Goal: Task Accomplishment & Management: Manage account settings

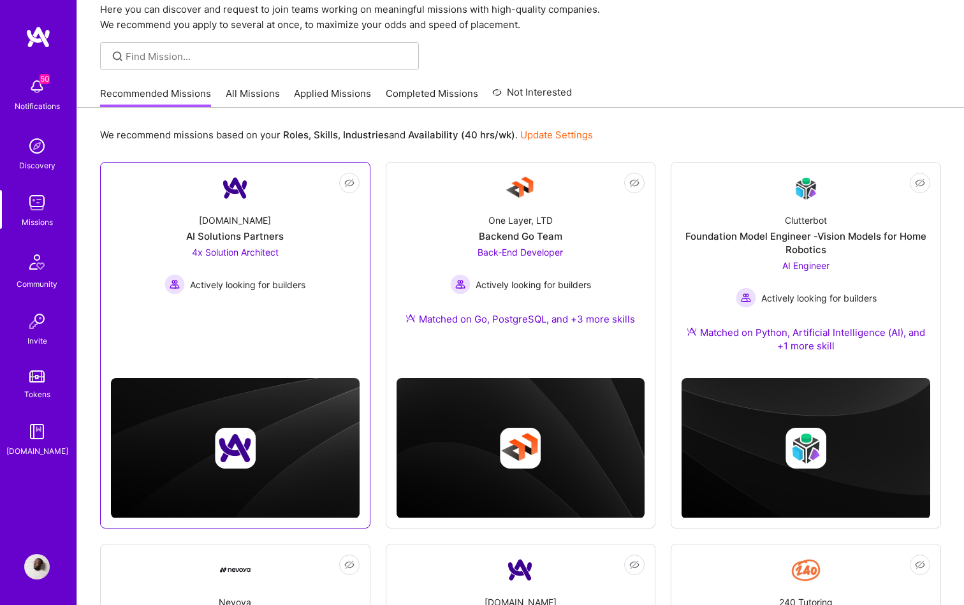
scroll to position [52, 0]
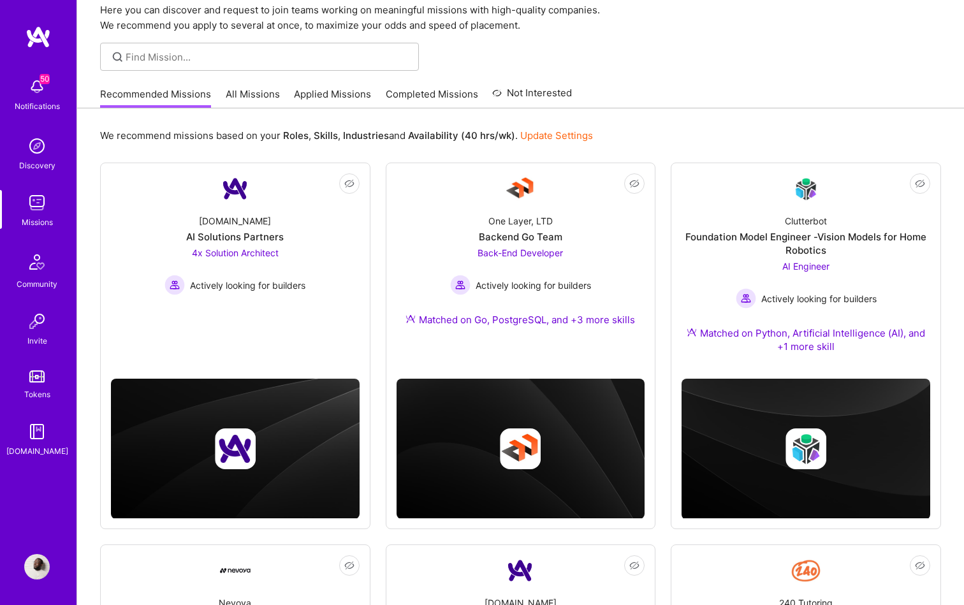
click at [38, 561] on img at bounding box center [37, 567] width 26 height 26
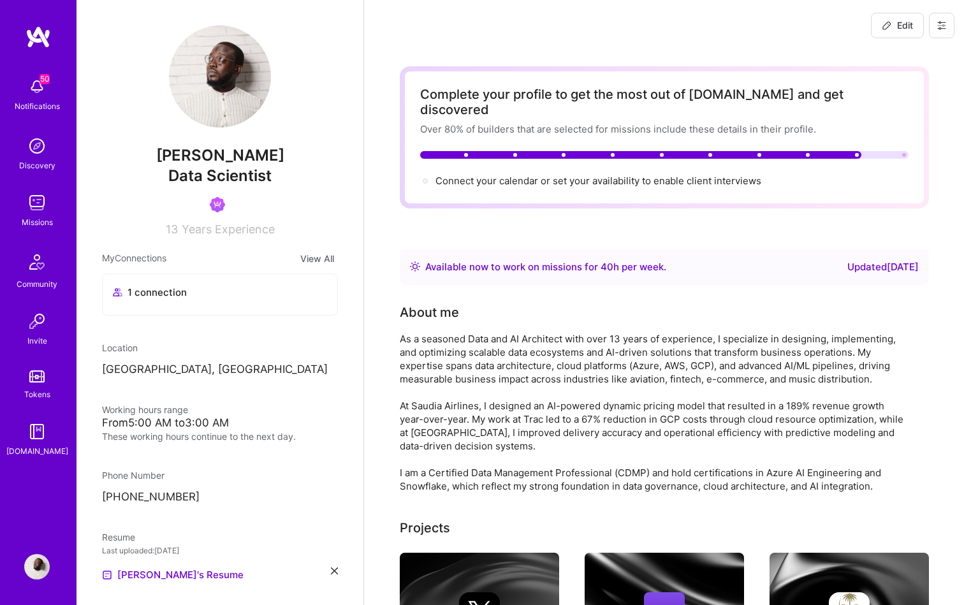
click at [232, 185] on span "Data Scientist" at bounding box center [219, 175] width 103 height 18
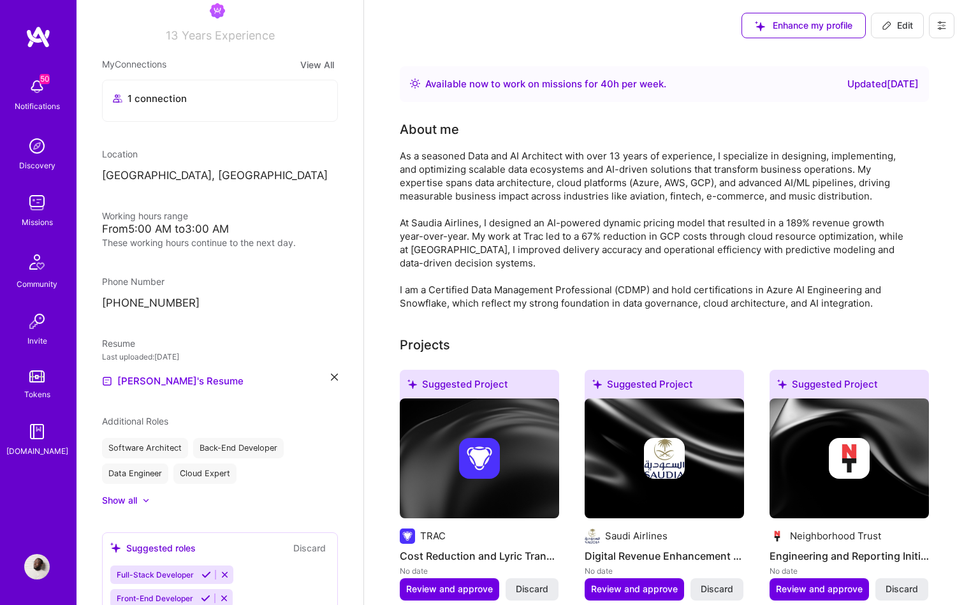
scroll to position [191, 0]
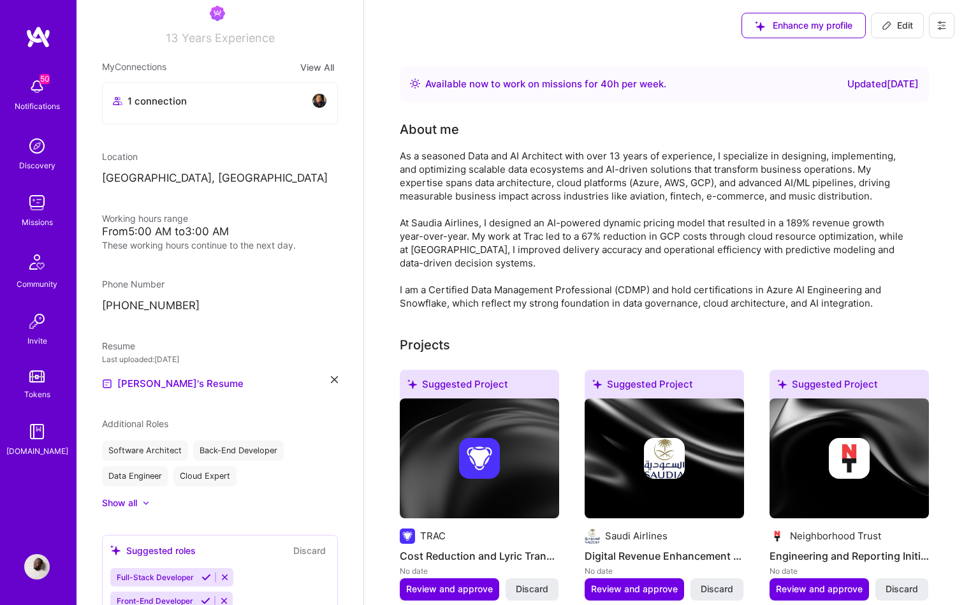
click at [154, 486] on div "Data Engineer" at bounding box center [135, 476] width 66 height 20
click at [135, 511] on div "Show all" at bounding box center [119, 505] width 35 height 13
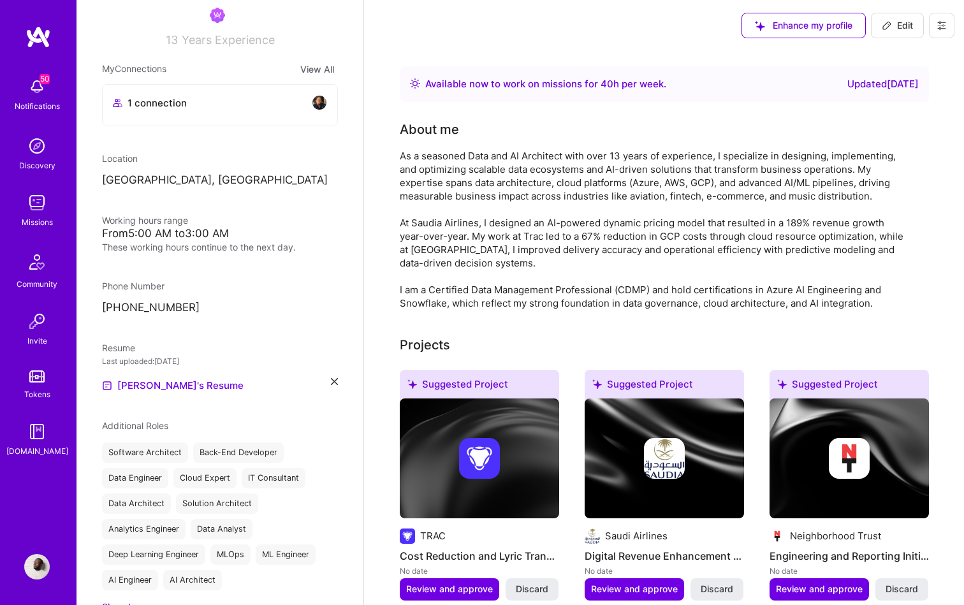
click at [143, 488] on div "Data Engineer" at bounding box center [135, 478] width 66 height 20
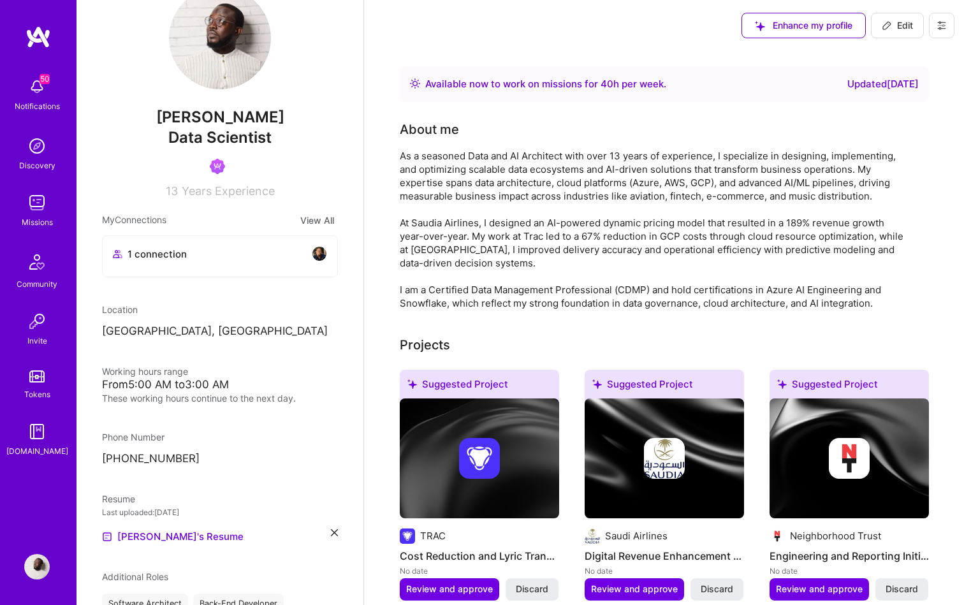
scroll to position [0, 0]
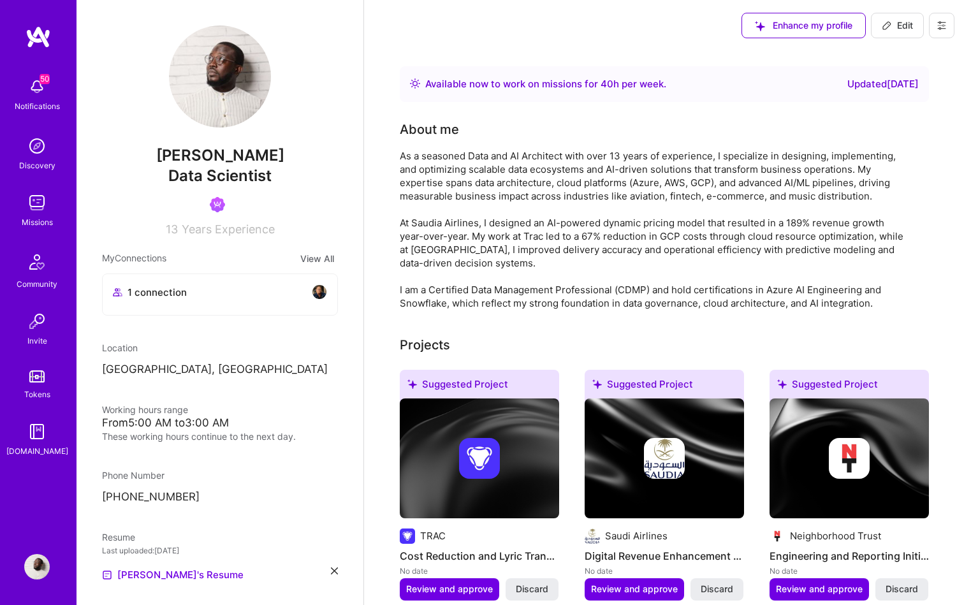
click at [210, 185] on span "Data Scientist" at bounding box center [219, 175] width 103 height 18
click at [903, 27] on span "Edit" at bounding box center [897, 25] width 31 height 13
select select "DE"
select select "Right Now"
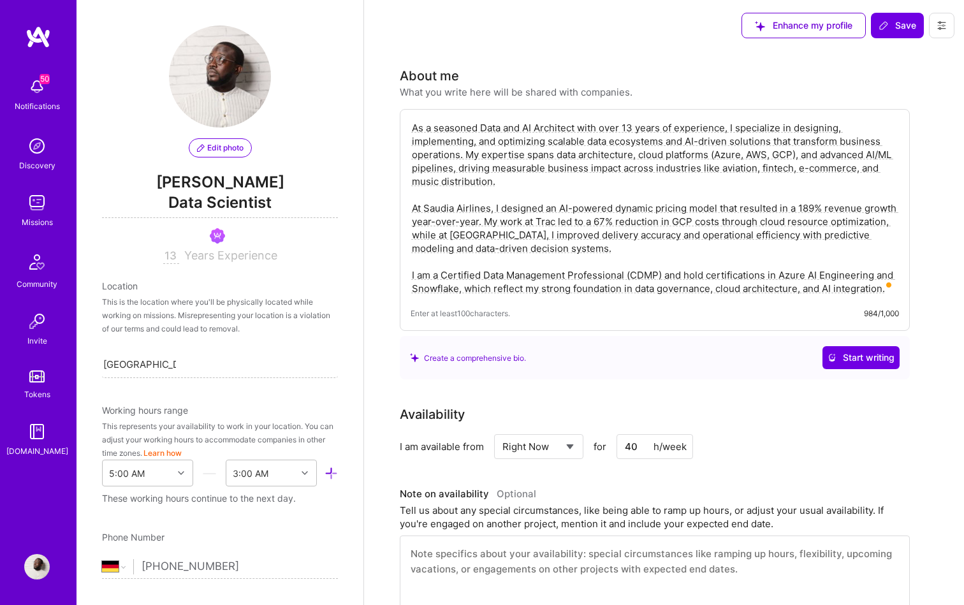
click at [222, 218] on span "Data Scientist" at bounding box center [220, 205] width 236 height 26
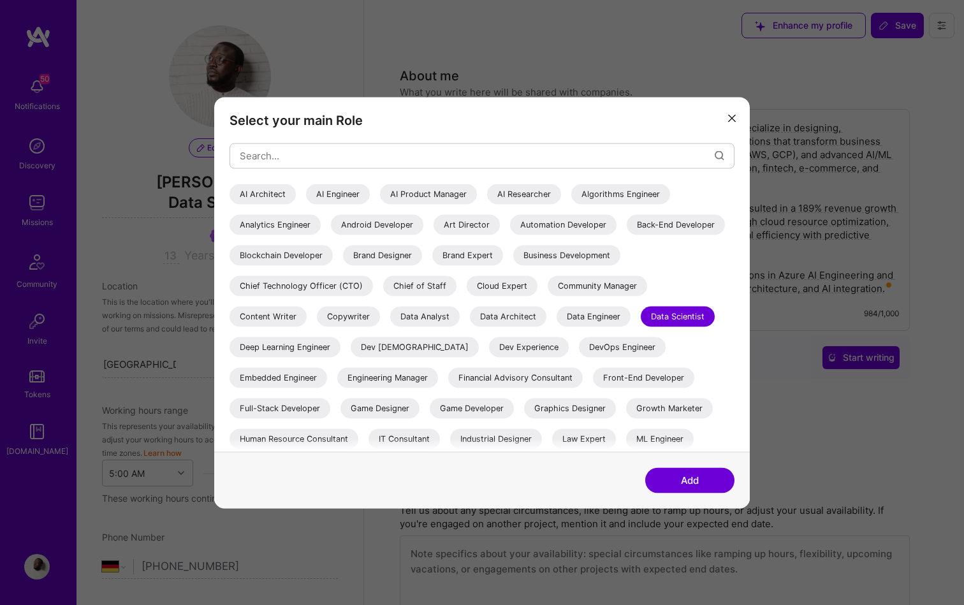
click at [557, 326] on div "Data Engineer" at bounding box center [594, 316] width 74 height 20
click at [655, 475] on button "Add" at bounding box center [689, 480] width 89 height 26
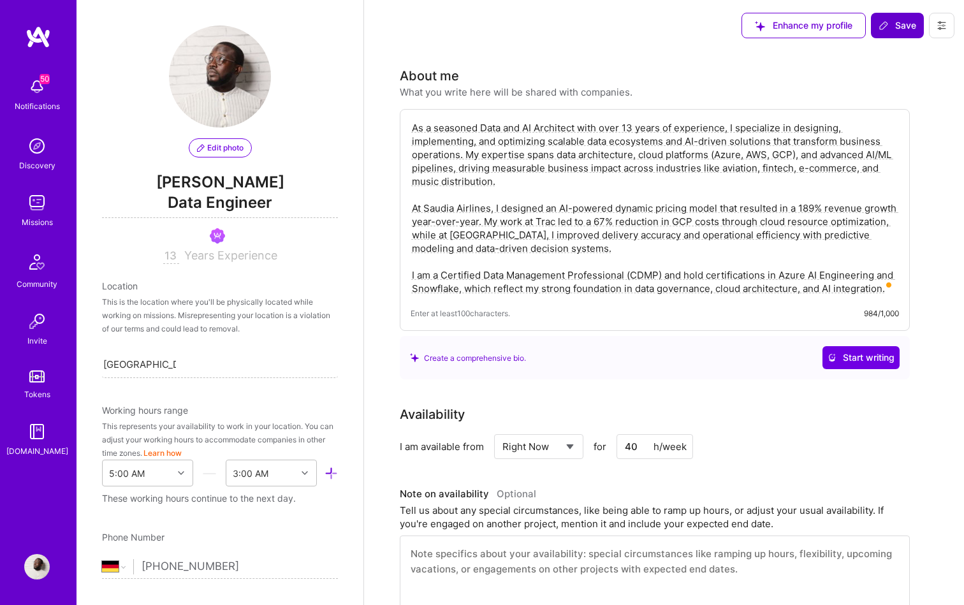
click at [903, 27] on span "Save" at bounding box center [898, 25] width 38 height 13
